Goal: Transaction & Acquisition: Purchase product/service

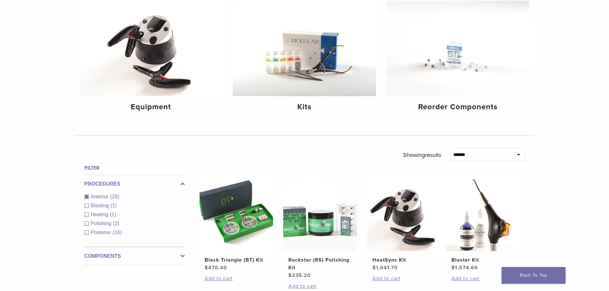
scroll to position [96, 0]
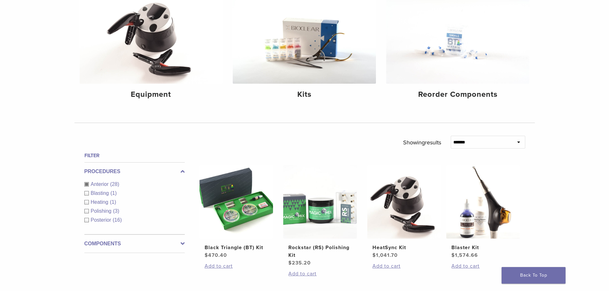
click at [252, 232] on img at bounding box center [237, 202] width 74 height 74
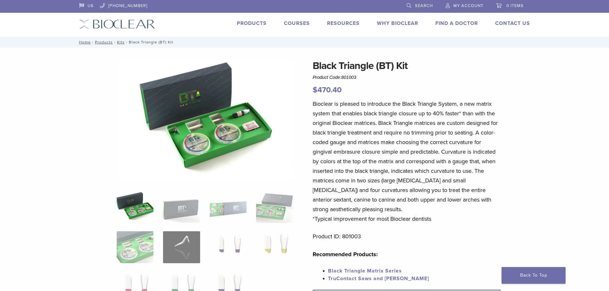
click at [239, 247] on img at bounding box center [228, 248] width 37 height 32
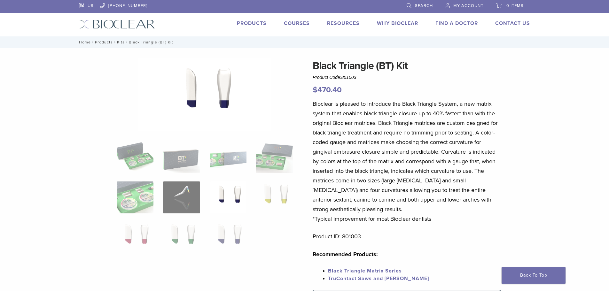
click at [280, 199] on img at bounding box center [274, 198] width 37 height 32
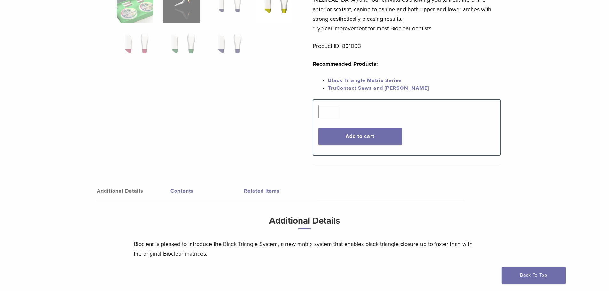
scroll to position [256, 0]
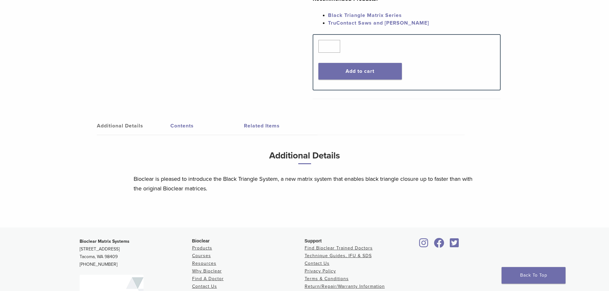
click at [264, 120] on link "Related Items" at bounding box center [281, 126] width 74 height 18
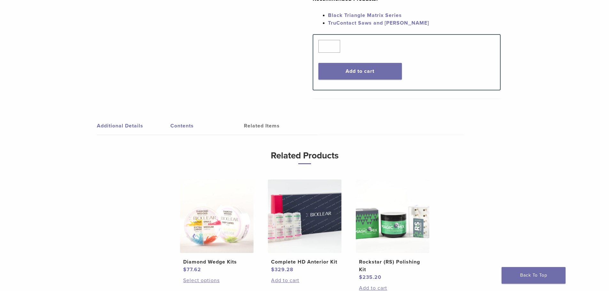
click at [178, 125] on link "Contents" at bounding box center [208, 126] width 74 height 18
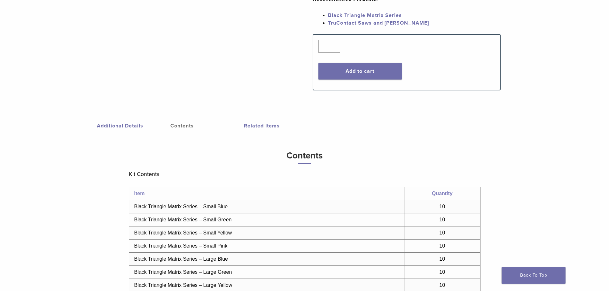
click at [125, 127] on link "Additional Details" at bounding box center [134, 126] width 74 height 18
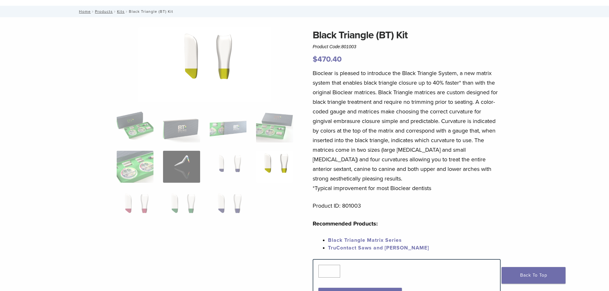
scroll to position [0, 0]
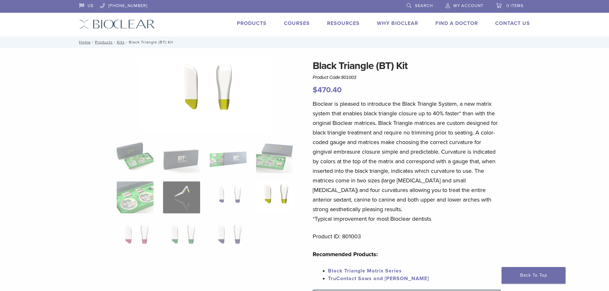
click at [233, 157] on img at bounding box center [228, 157] width 37 height 32
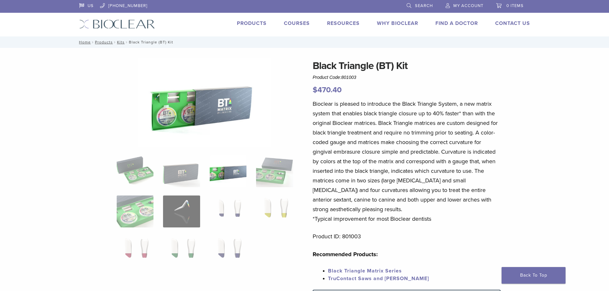
click at [272, 173] on img at bounding box center [274, 171] width 37 height 32
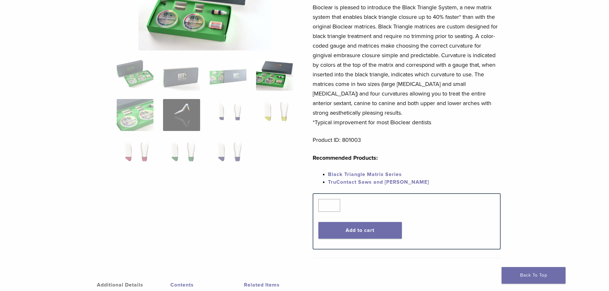
scroll to position [96, 0]
click at [342, 224] on button "Add to cart" at bounding box center [360, 231] width 83 height 17
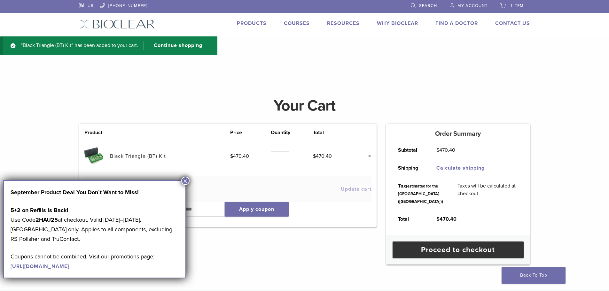
click at [186, 178] on button "×" at bounding box center [185, 181] width 8 height 8
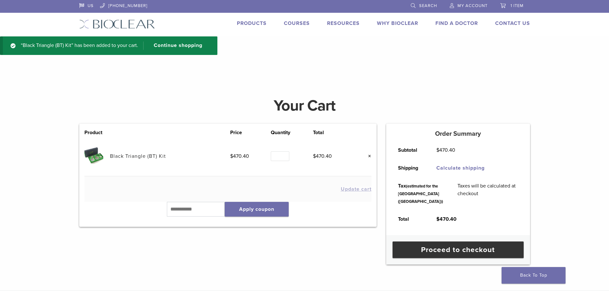
click at [250, 23] on link "Products" at bounding box center [252, 23] width 30 height 6
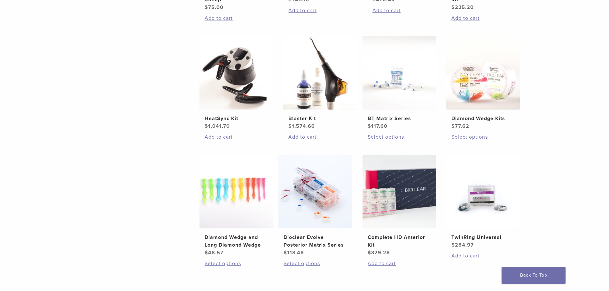
scroll to position [384, 0]
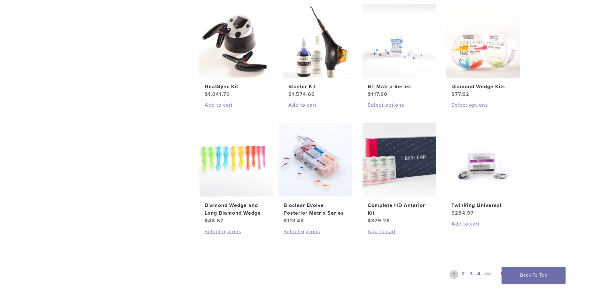
click at [387, 157] on img at bounding box center [400, 160] width 74 height 74
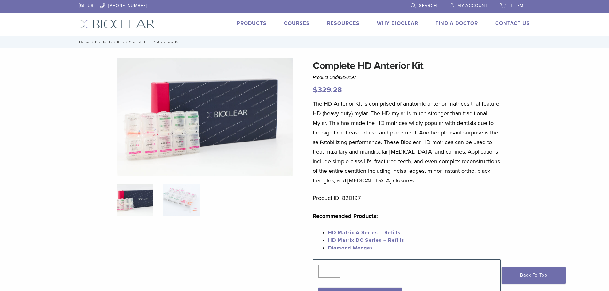
click at [168, 192] on img at bounding box center [181, 200] width 37 height 32
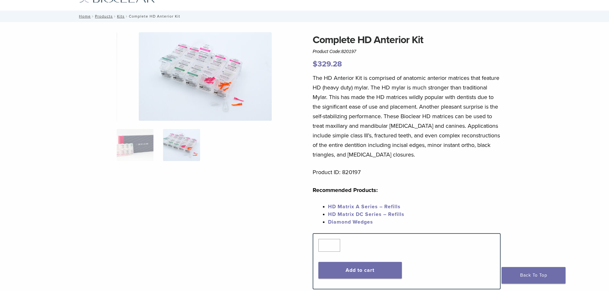
scroll to position [32, 0]
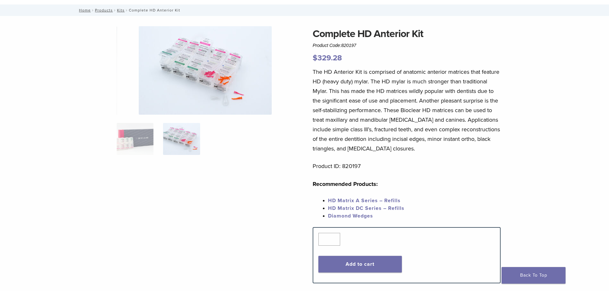
click at [336, 264] on button "Add to cart" at bounding box center [360, 264] width 83 height 17
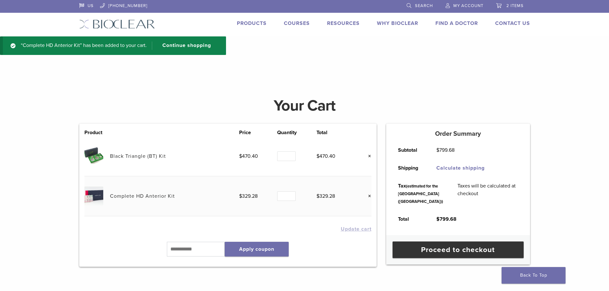
click at [368, 155] on link "×" at bounding box center [367, 156] width 8 height 8
